Goal: Find specific page/section: Find specific page/section

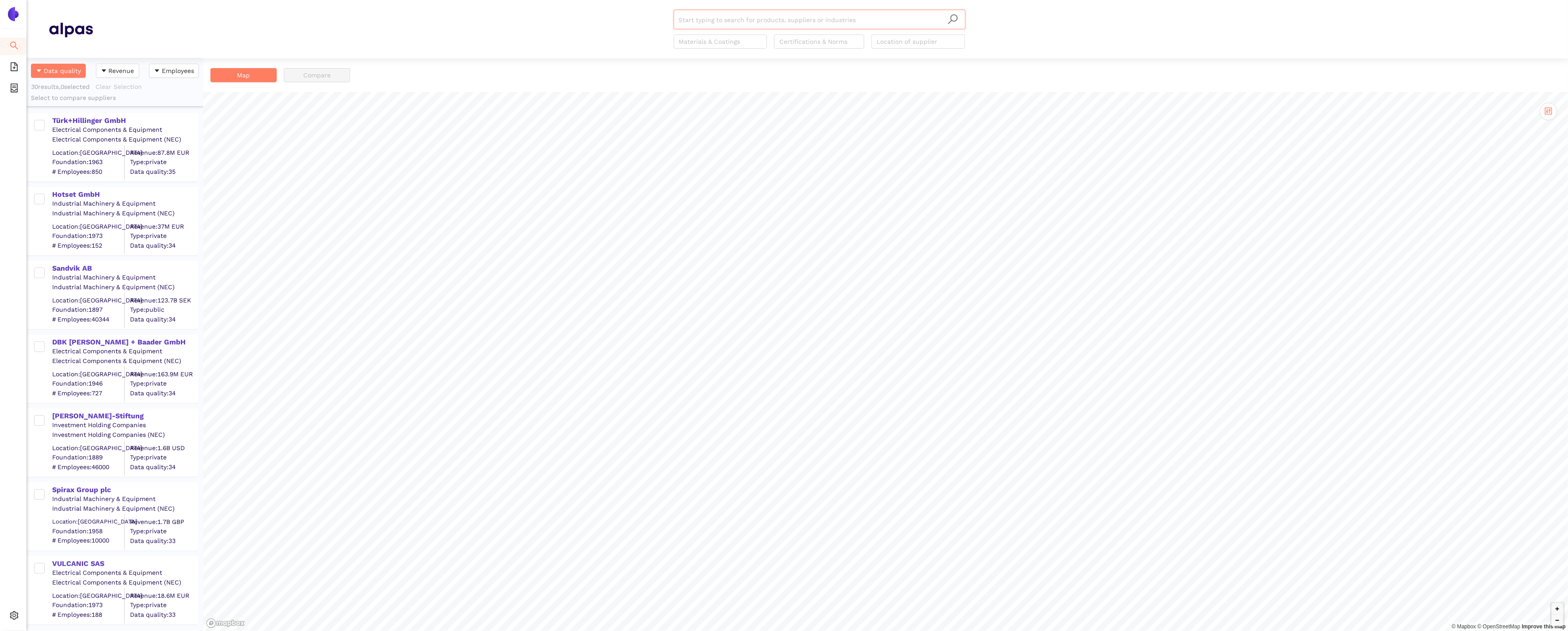
scroll to position [573, 177]
click at [10, 616] on icon "setting" at bounding box center [14, 616] width 9 height 9
click at [59, 551] on span "Internal Area" at bounding box center [64, 552] width 40 height 7
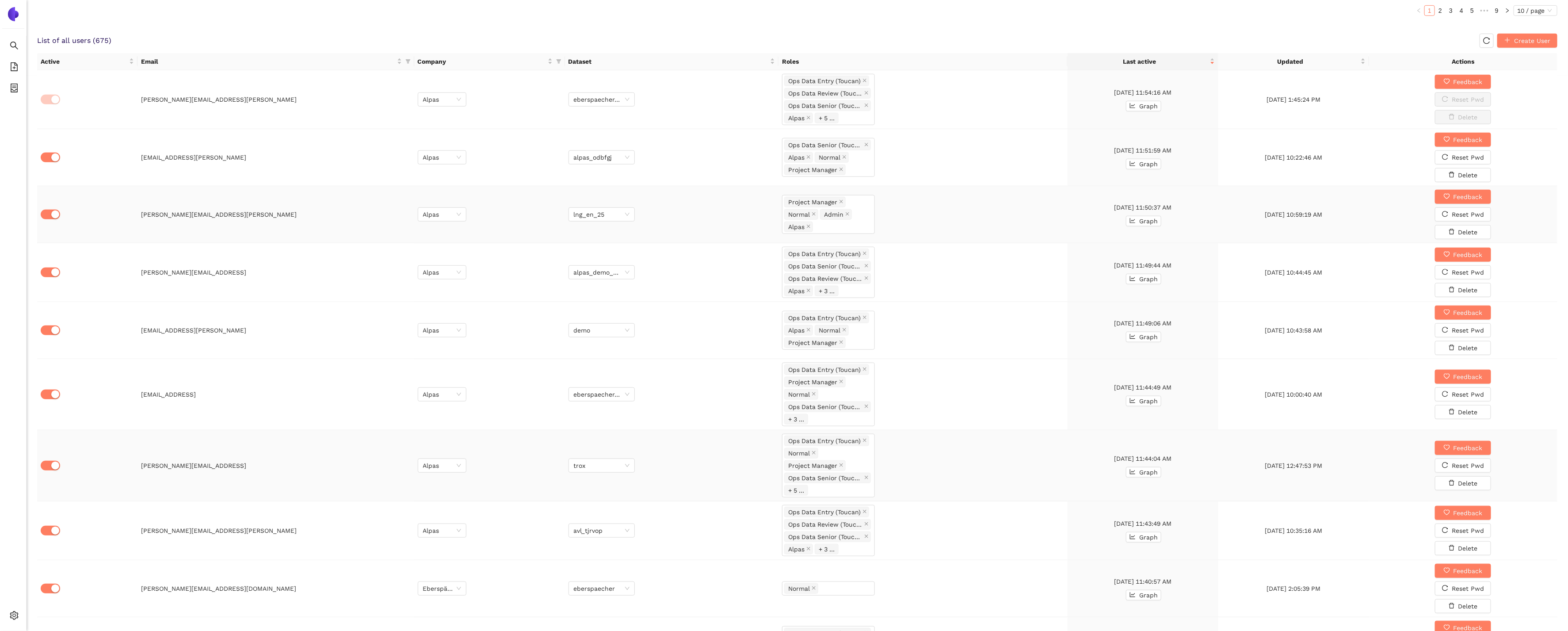
scroll to position [587, 0]
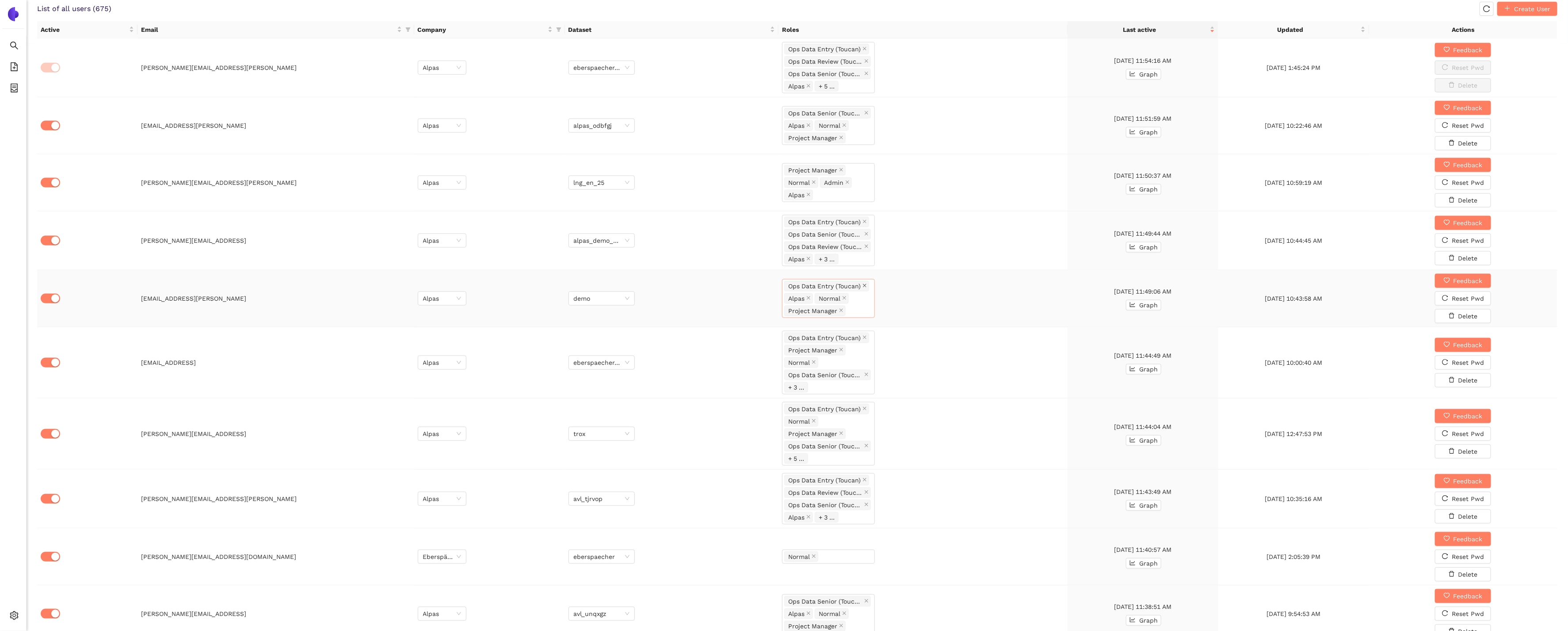
click at [866, 286] on icon "close" at bounding box center [865, 286] width 4 height 4
click at [864, 306] on div "Alpas Normal Project Manager" at bounding box center [828, 298] width 88 height 25
click at [837, 420] on div "Ops Data Senior (Toucan)" at bounding box center [828, 423] width 82 height 10
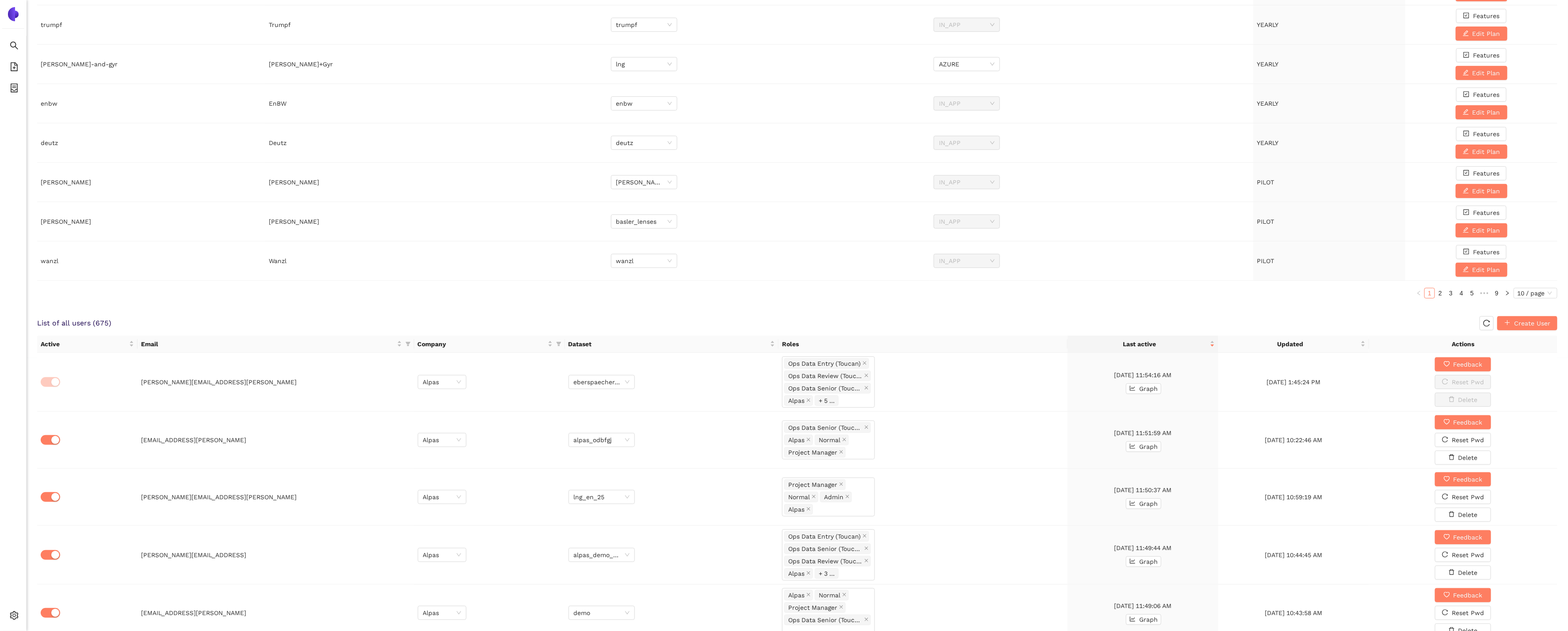
scroll to position [0, 0]
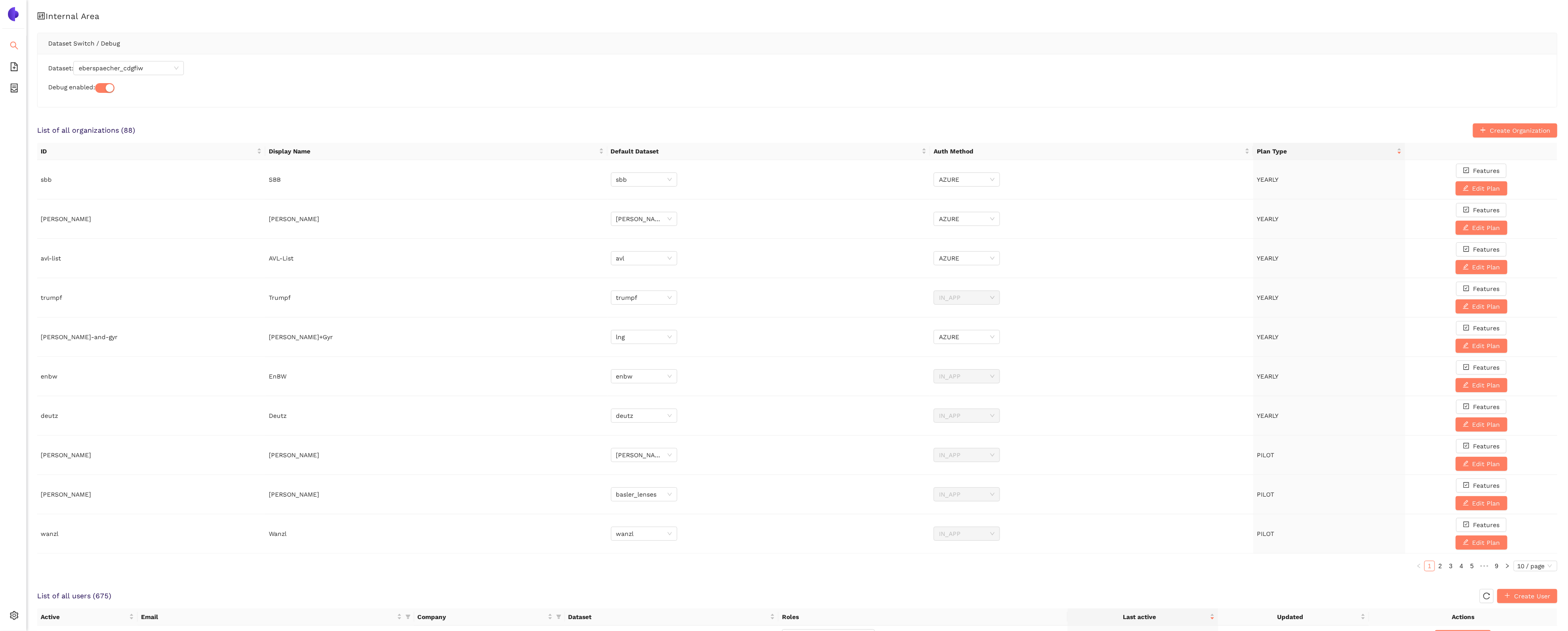
click at [9, 54] on li "Search" at bounding box center [13, 46] width 26 height 18
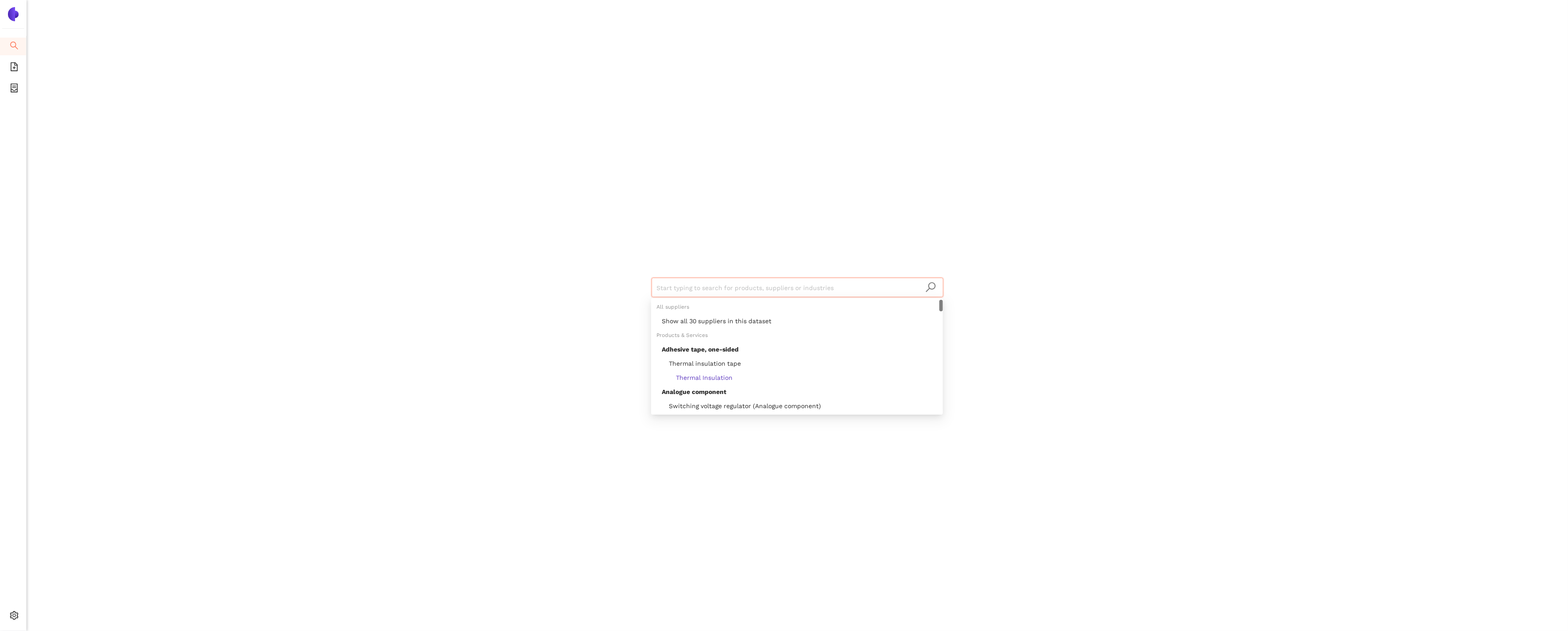
click at [705, 284] on input "search" at bounding box center [797, 288] width 281 height 19
click at [738, 323] on div "Show all 30 suppliers in this dataset" at bounding box center [799, 321] width 276 height 10
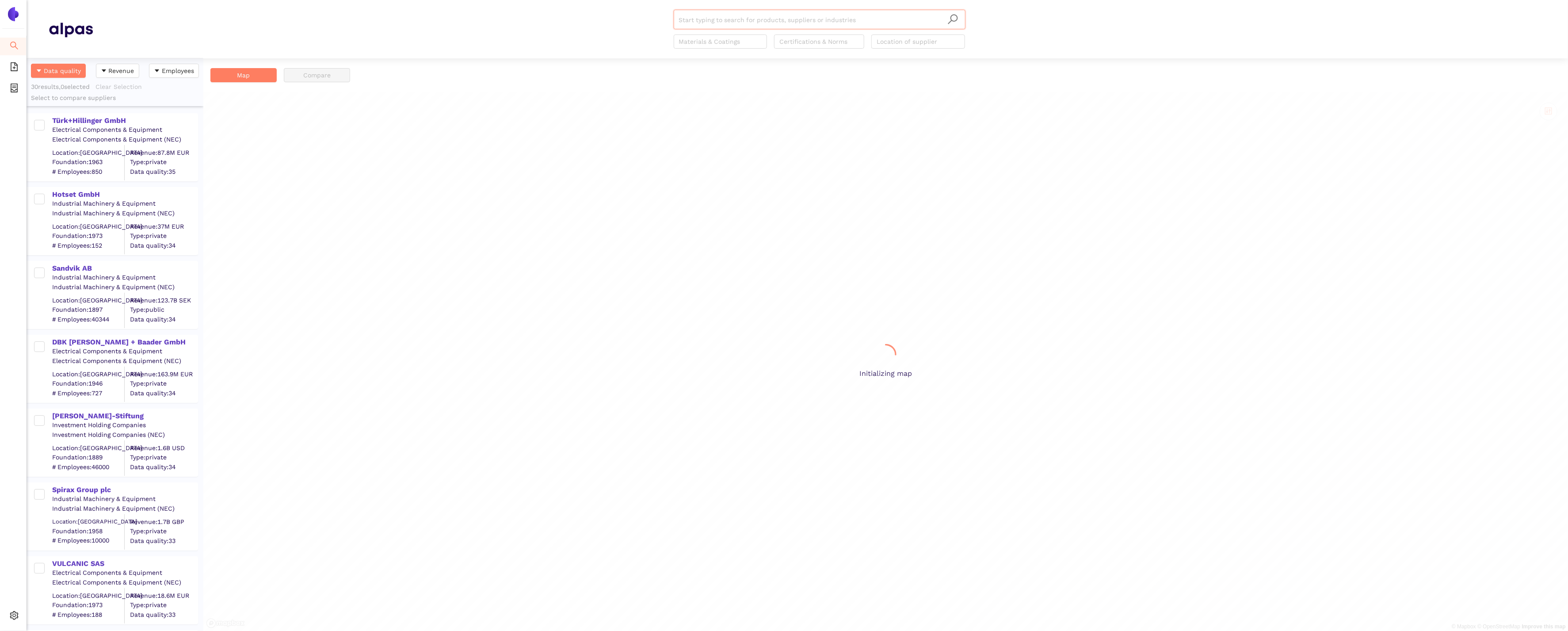
scroll to position [573, 177]
